Goal: Task Accomplishment & Management: Manage account settings

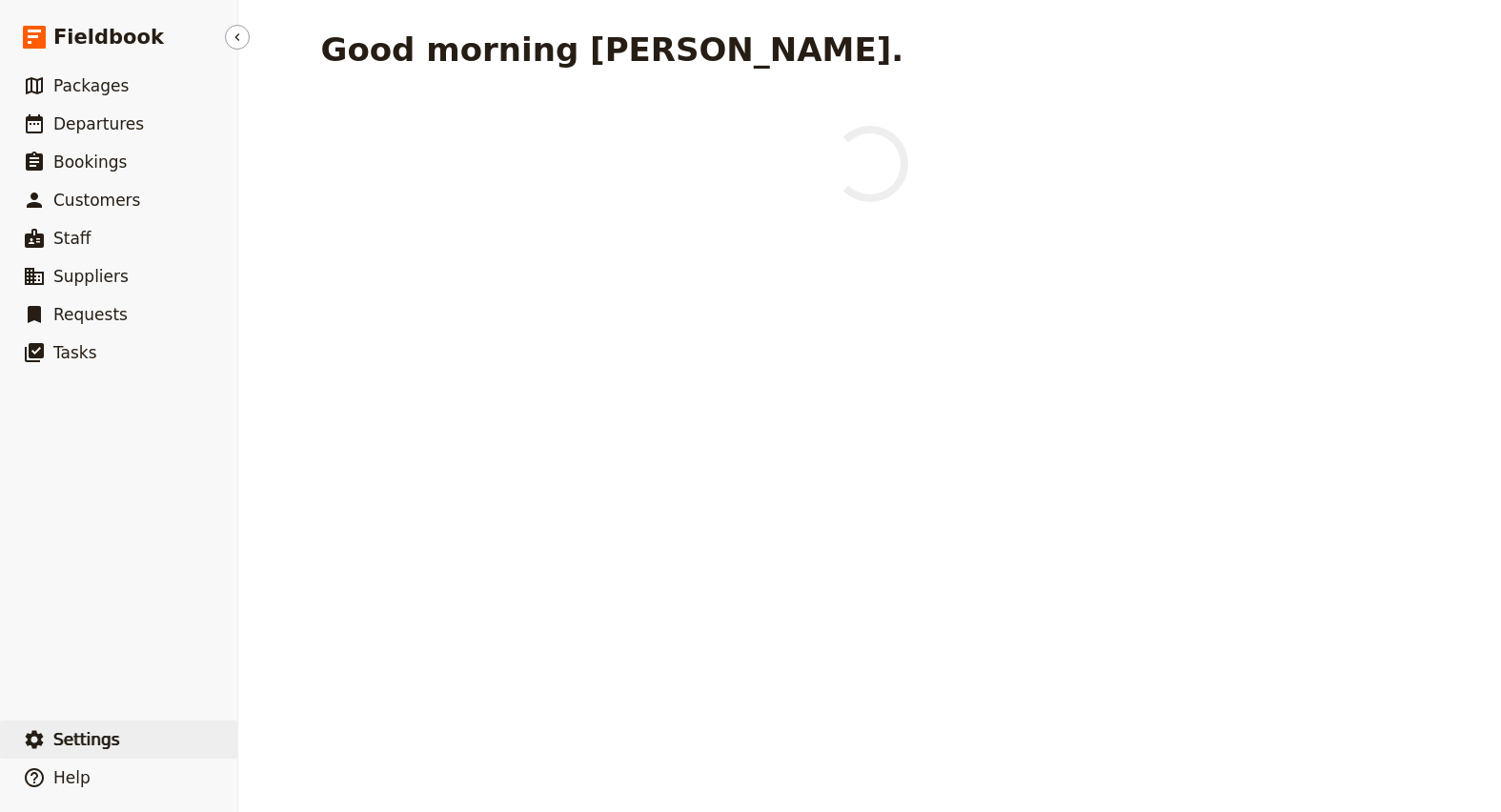
click at [93, 732] on span "Settings" at bounding box center [86, 738] width 67 height 19
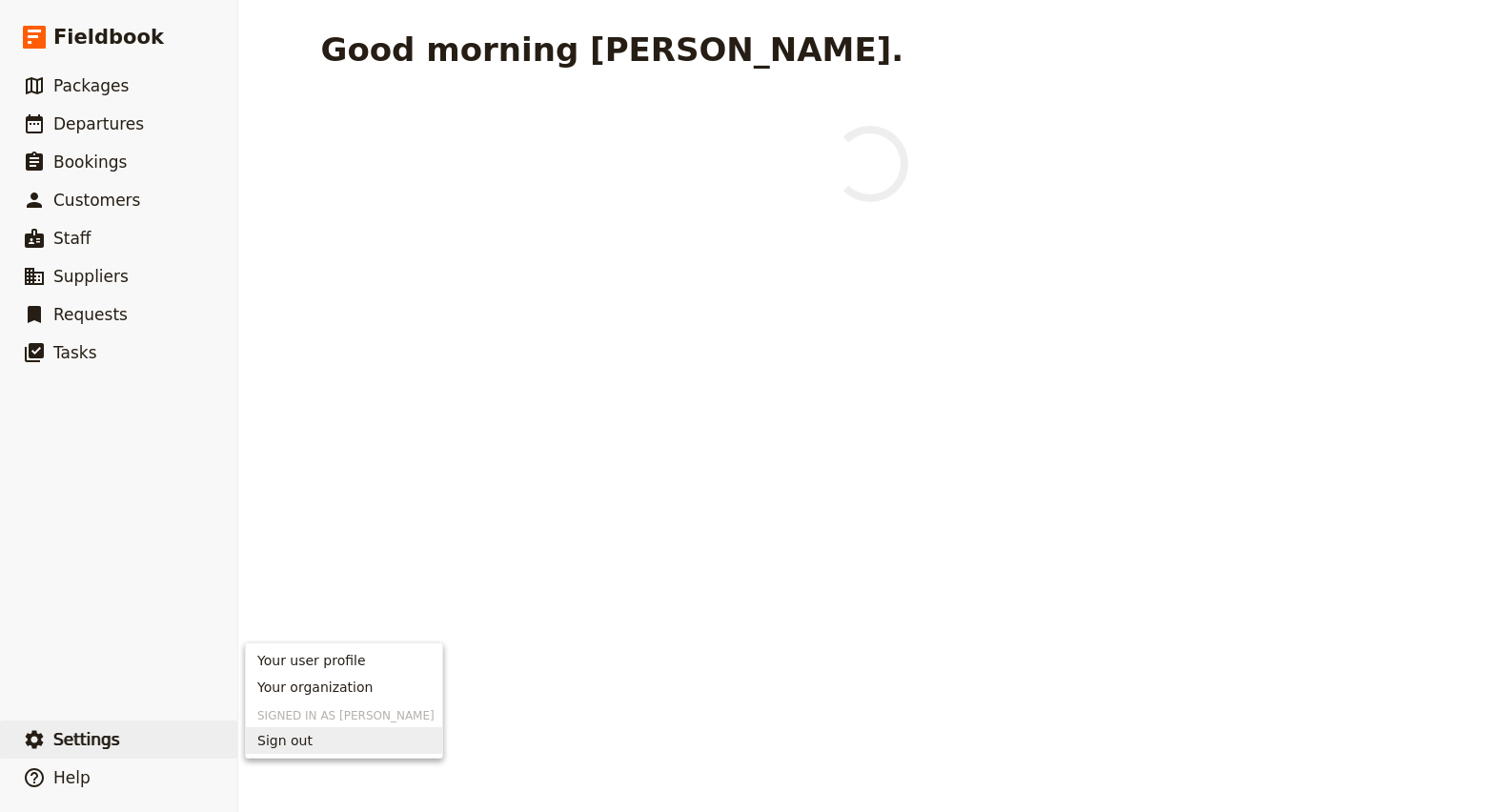
click at [287, 733] on span "Sign out" at bounding box center [285, 739] width 55 height 19
